Goal: Information Seeking & Learning: Learn about a topic

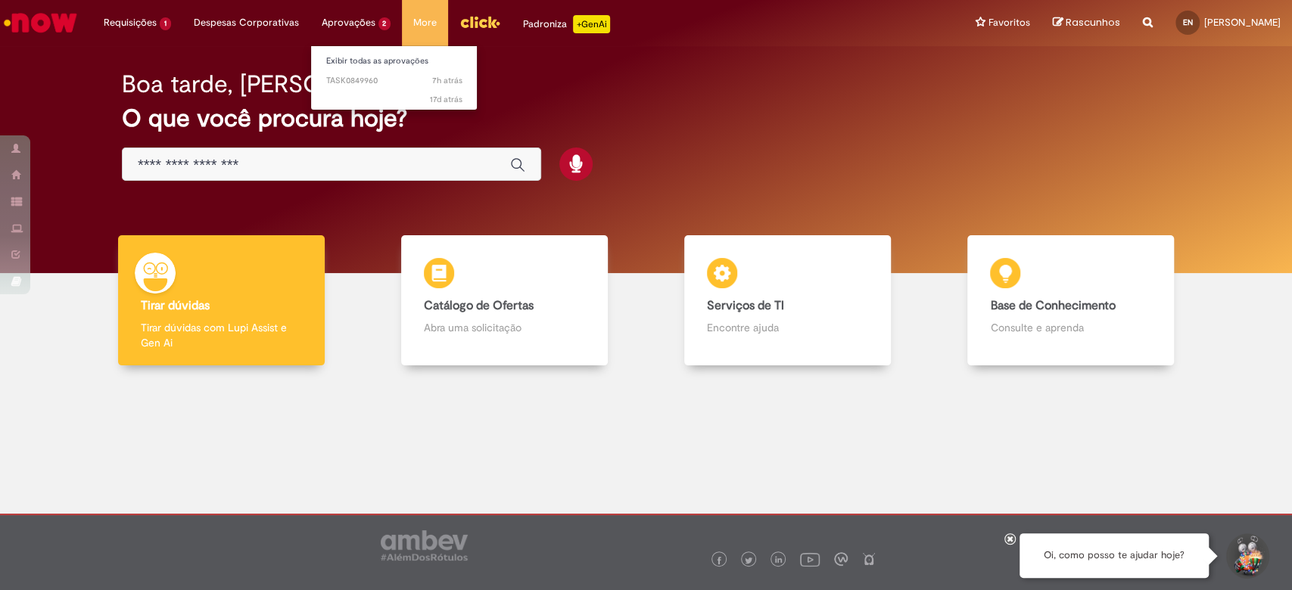
click at [182, 19] on li "Aprovações 2 Exibir todas as aprovações 7h atrás 7 horas atrás TASK0849960 17d …" at bounding box center [137, 22] width 90 height 45
click at [357, 82] on span "7h atrás 7 horas atrás TASK0849960" at bounding box center [394, 81] width 136 height 12
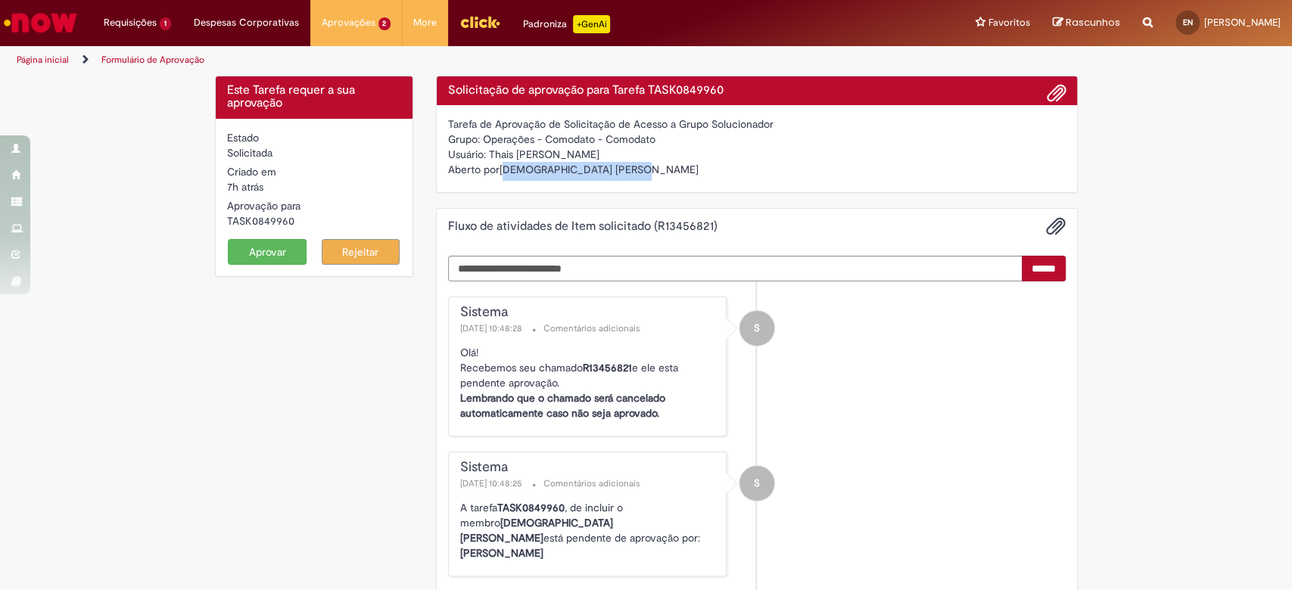
drag, startPoint x: 599, startPoint y: 169, endPoint x: 495, endPoint y: 169, distance: 103.7
click at [495, 169] on div "Aberto por [DEMOGRAPHIC_DATA] [PERSON_NAME]" at bounding box center [756, 171] width 617 height 19
copy div "[DEMOGRAPHIC_DATA] [PERSON_NAME]"
click at [539, 21] on div "Padroniza +GenAi" at bounding box center [566, 24] width 87 height 18
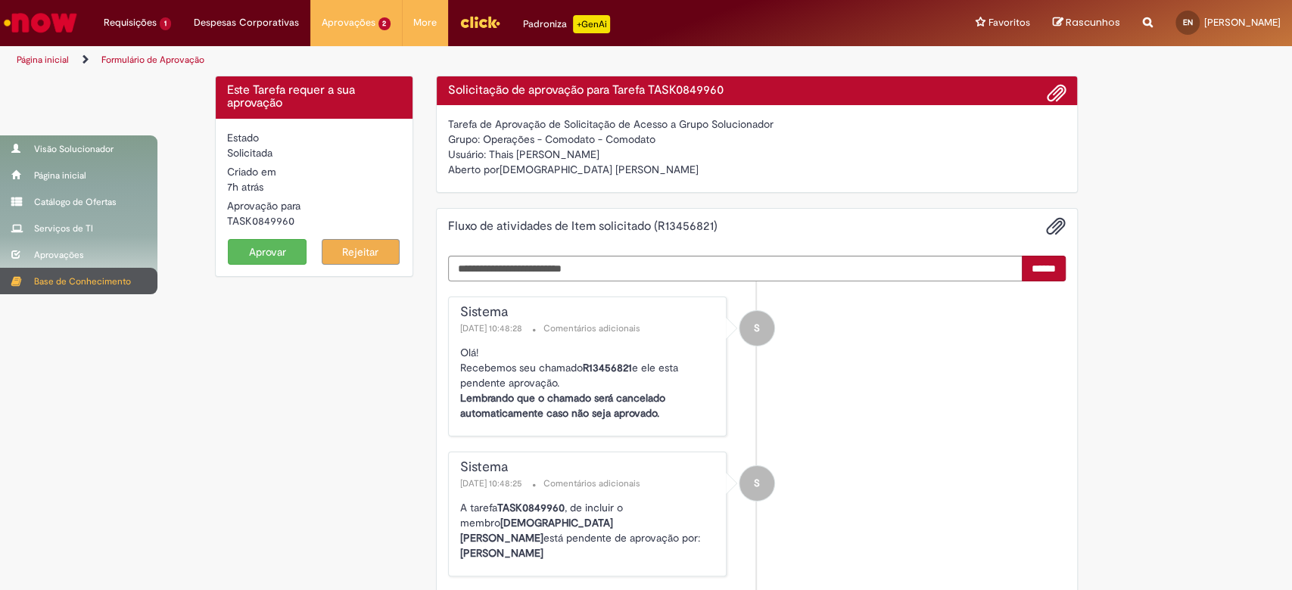
click at [63, 281] on div "Base de Conhecimento" at bounding box center [78, 281] width 157 height 26
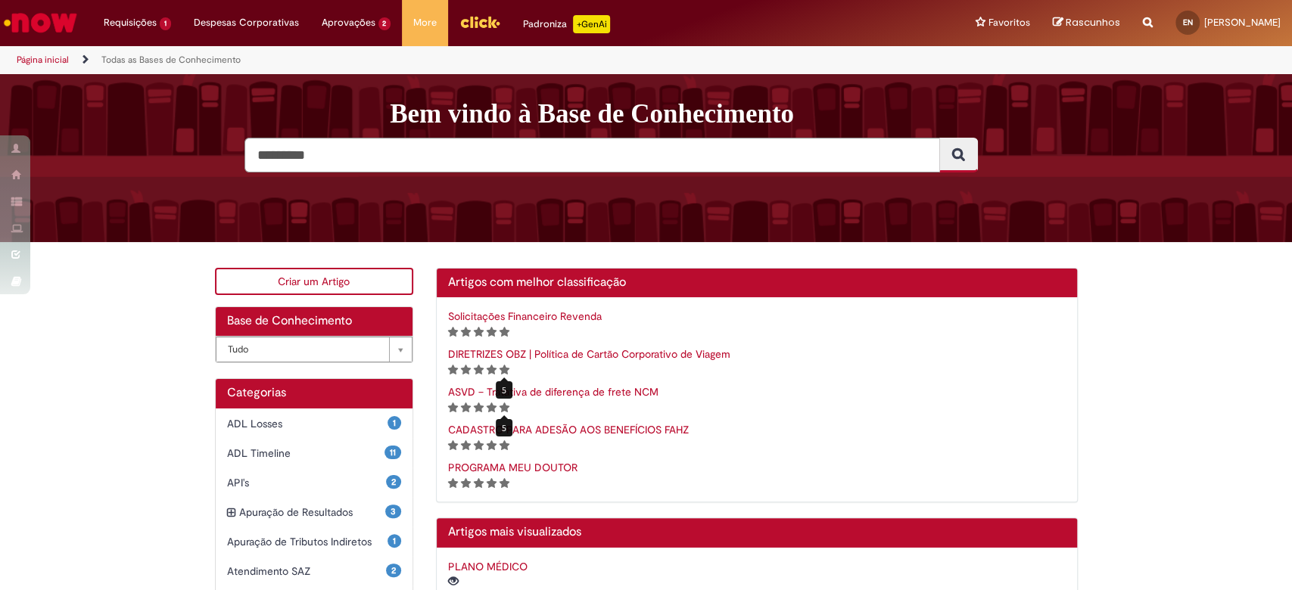
scroll to position [303, 0]
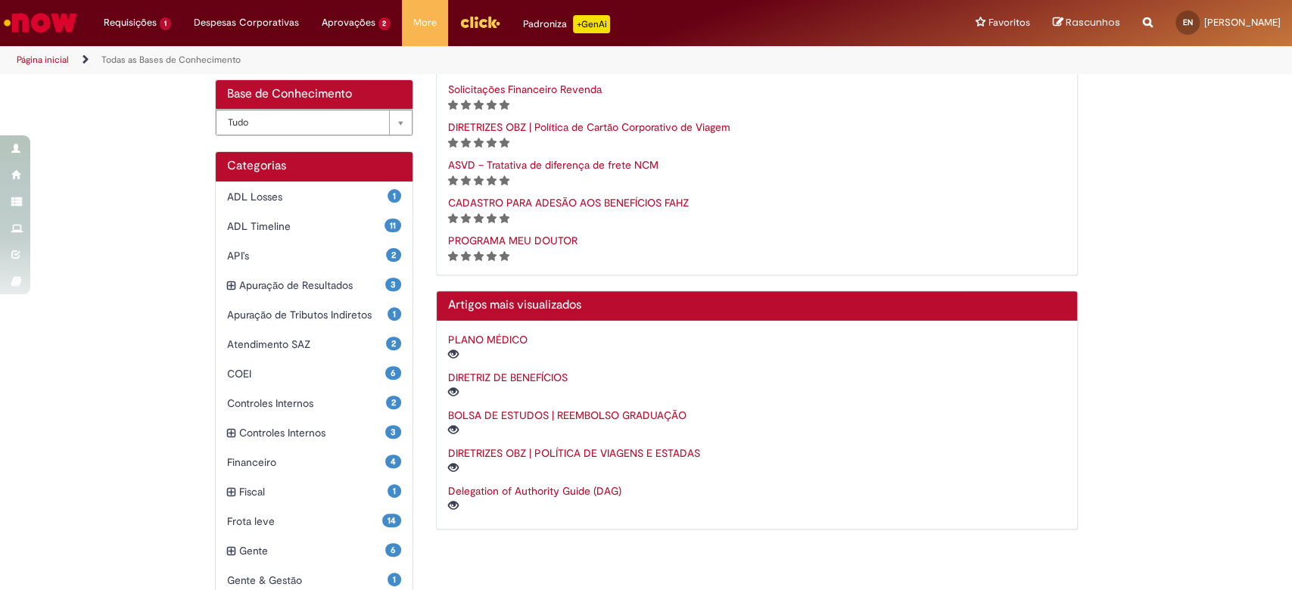
click at [107, 326] on div "**********" at bounding box center [646, 363] width 1292 height 645
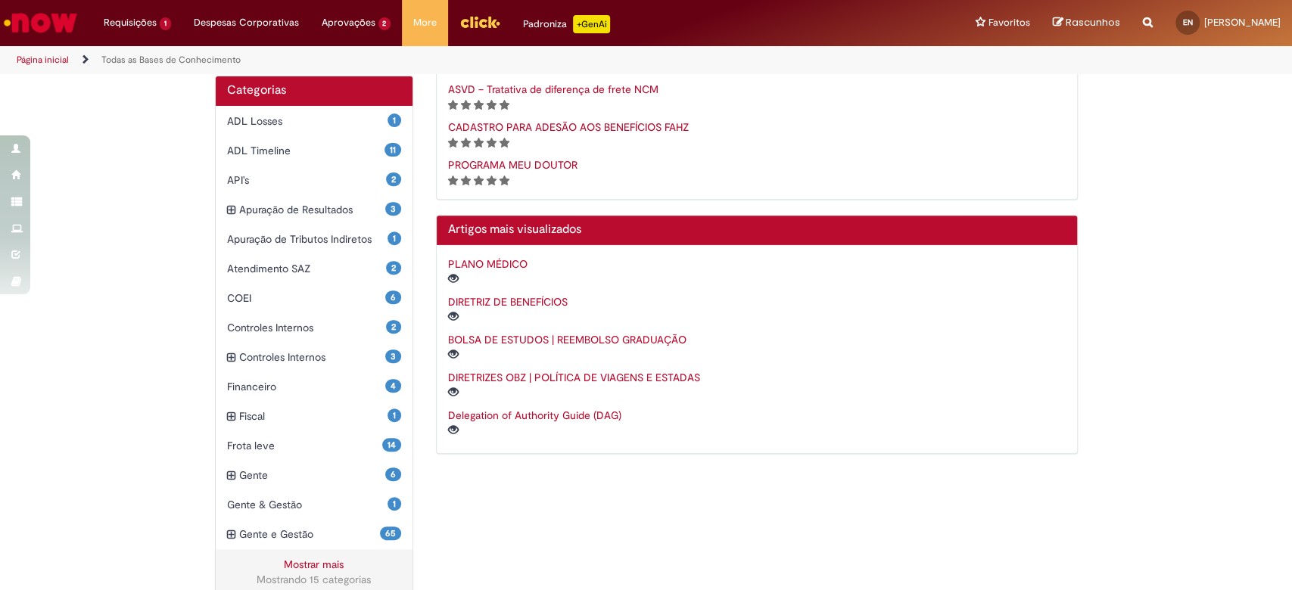
scroll to position [397, 0]
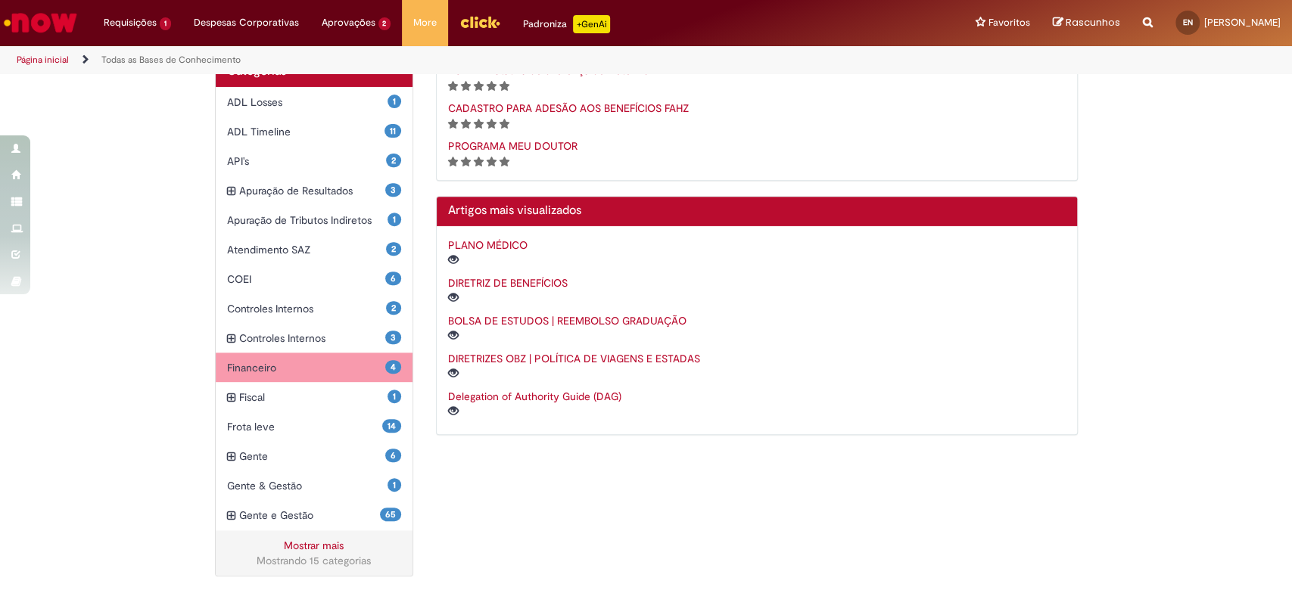
click at [334, 372] on span "Financeiro Itens" at bounding box center [306, 367] width 159 height 15
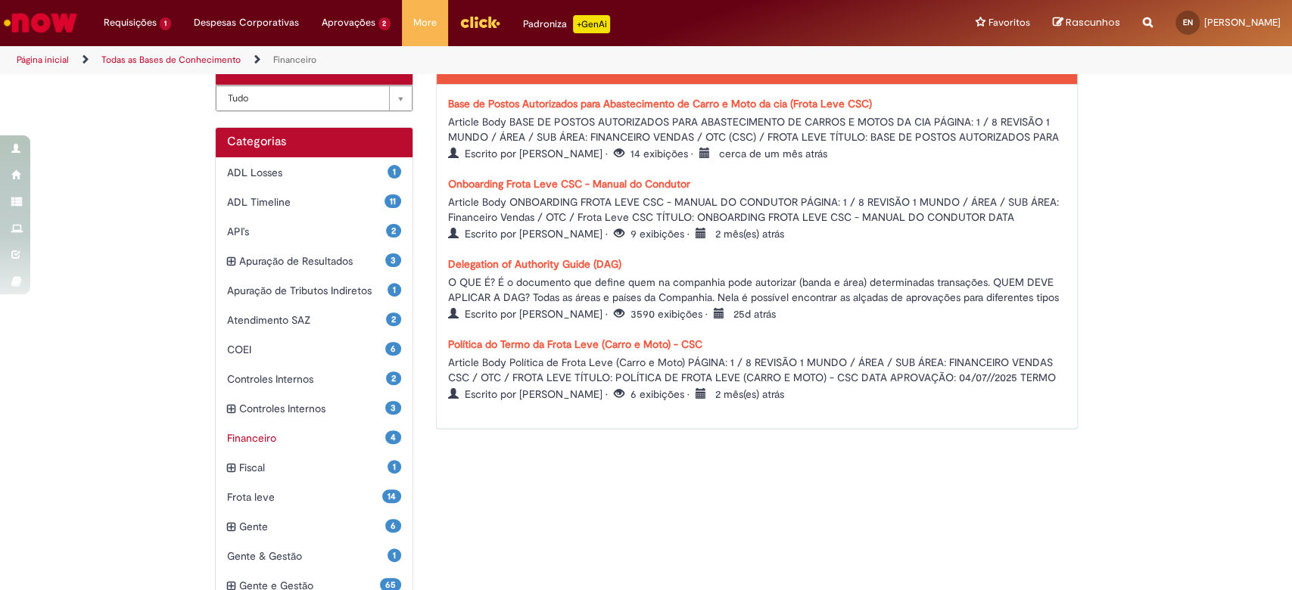
scroll to position [57, 0]
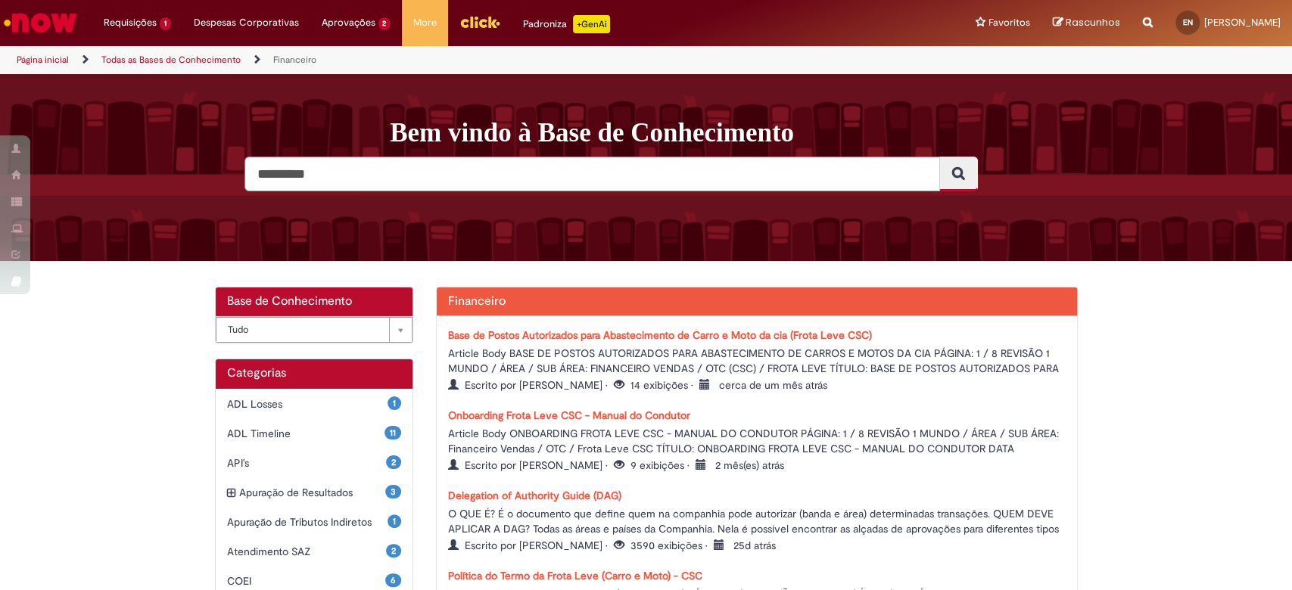
click at [1112, 342] on div "**********" at bounding box center [646, 590] width 1292 height 607
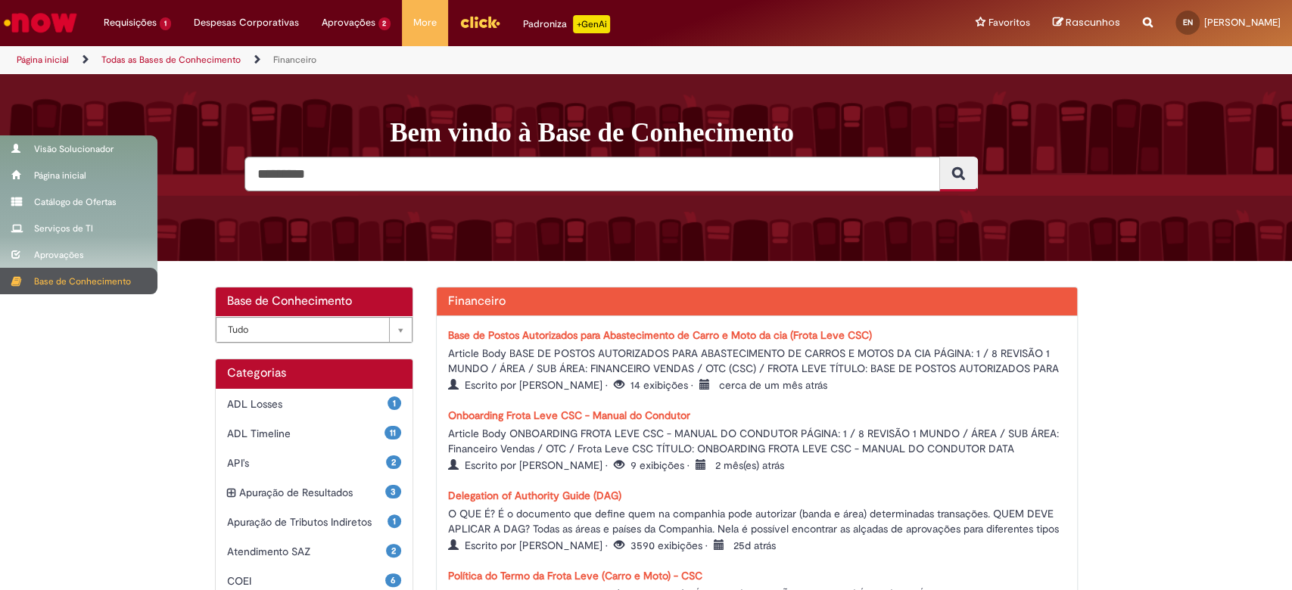
click at [42, 282] on div "Base de Conhecimento" at bounding box center [78, 281] width 157 height 26
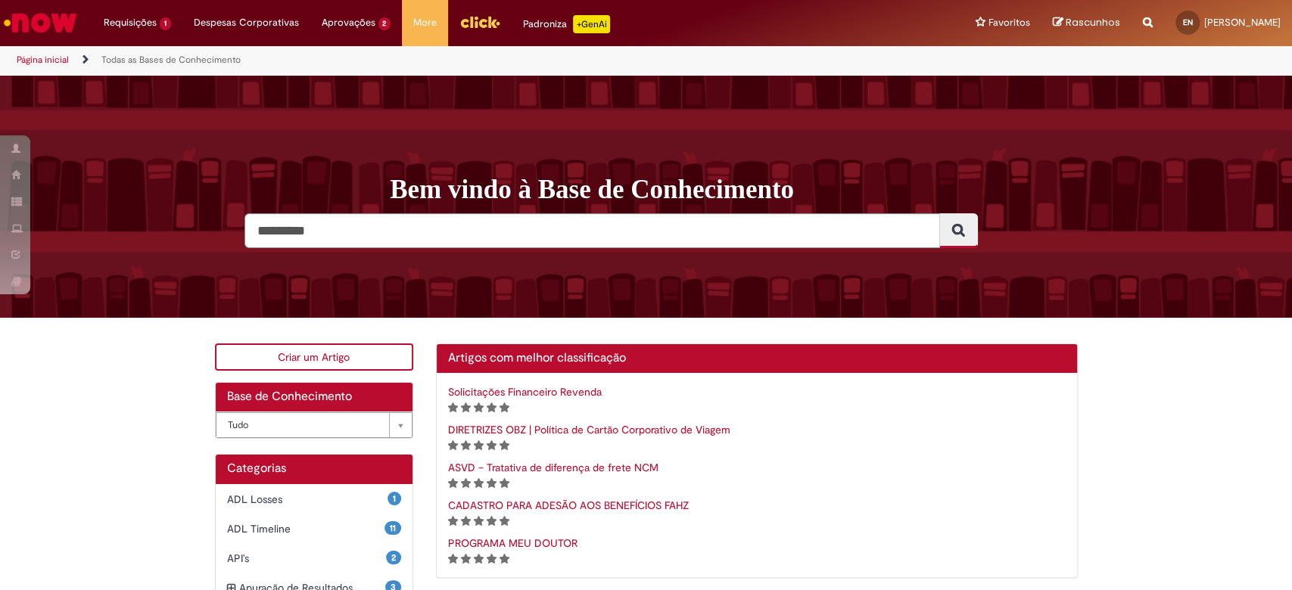
click at [303, 349] on link "Criar um Artigo" at bounding box center [314, 357] width 199 height 27
click at [434, 230] on input "Pesquisar" at bounding box center [591, 230] width 695 height 35
paste input "*********"
type input "*********"
click at [939, 213] on button "Pesquisar" at bounding box center [958, 230] width 39 height 35
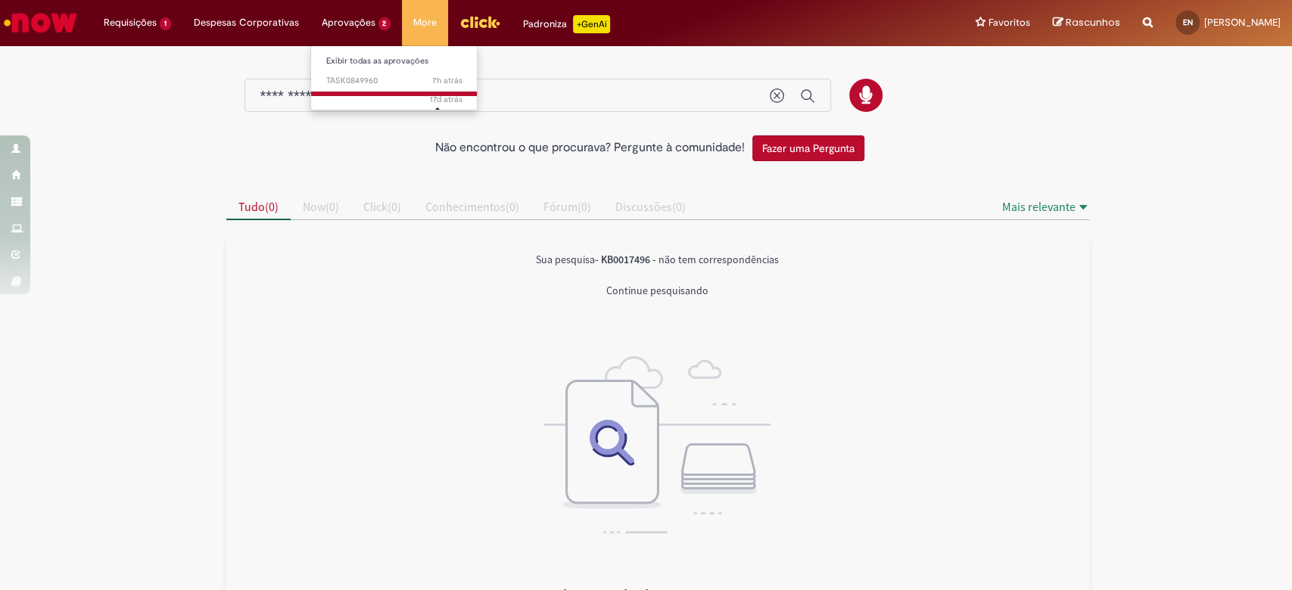
click at [448, 100] on span "17d atrás" at bounding box center [446, 99] width 33 height 11
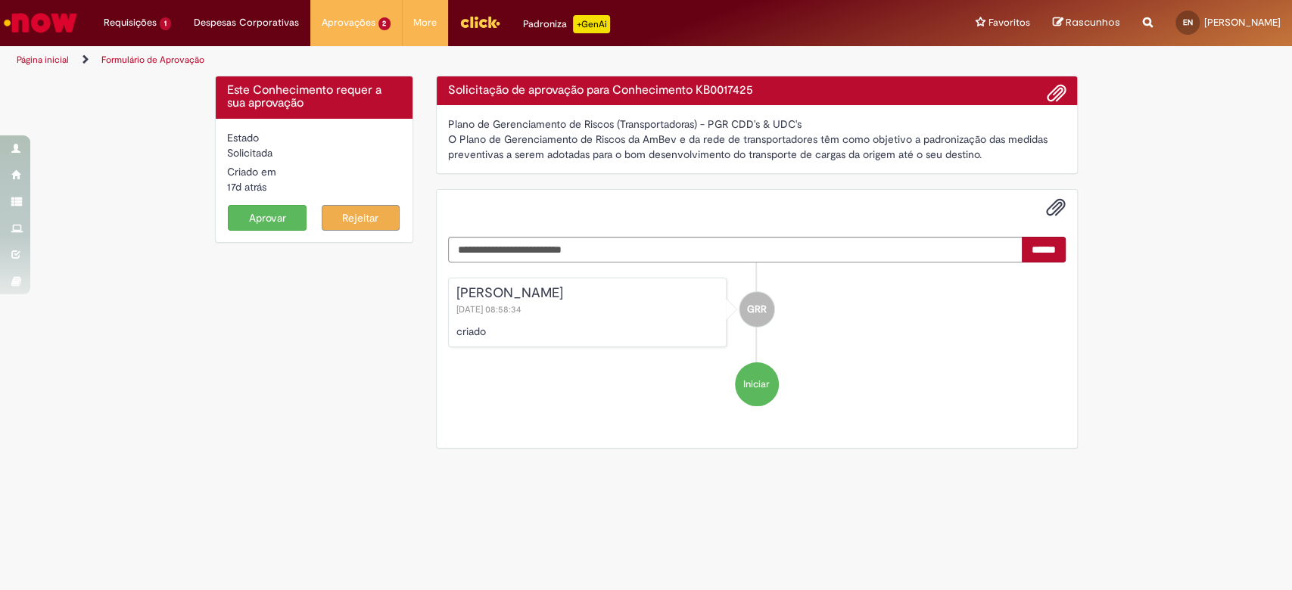
click at [365, 403] on div "Este Conhecimento requer a sua aprovação Estado Solicitada Criado em 17d atrás …" at bounding box center [646, 270] width 885 height 388
